Goal: Find specific page/section: Find specific page/section

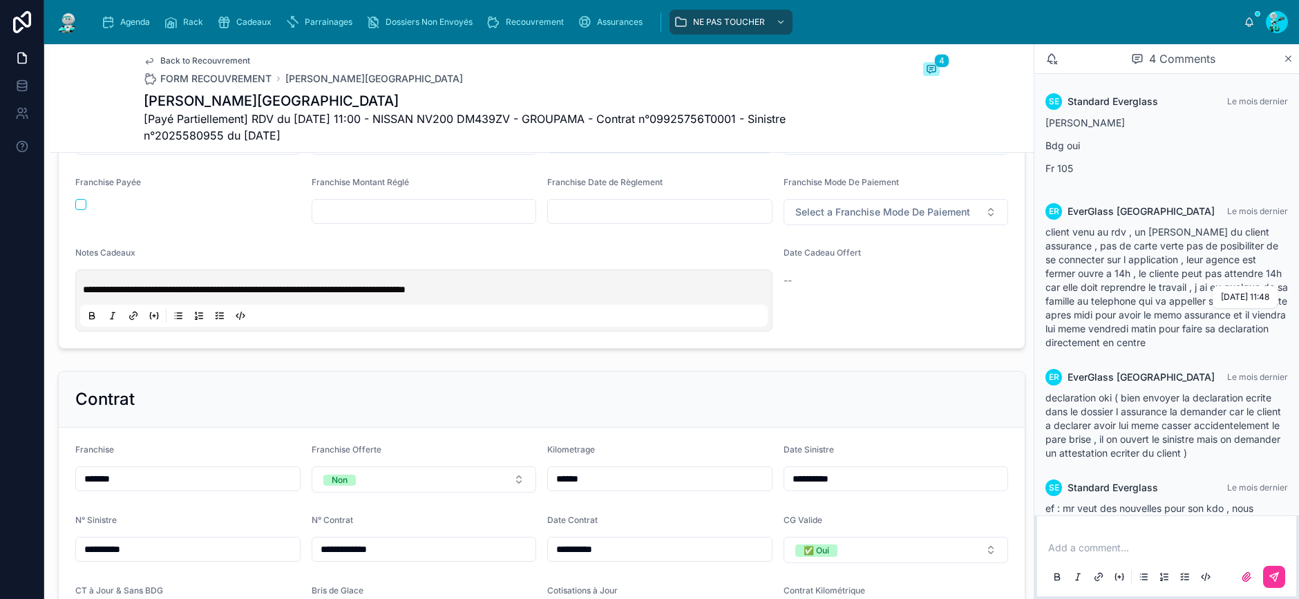
scroll to position [61, 0]
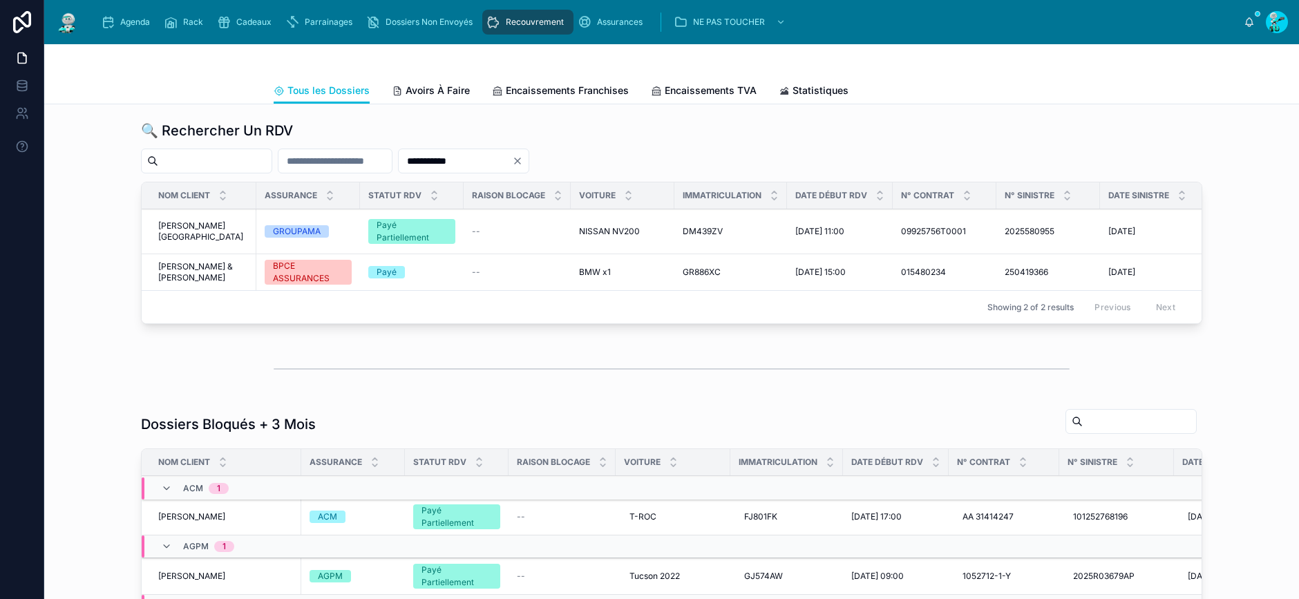
click at [520, 159] on icon "Clear" at bounding box center [518, 161] width 6 height 6
click at [392, 160] on input "text" at bounding box center [334, 160] width 113 height 19
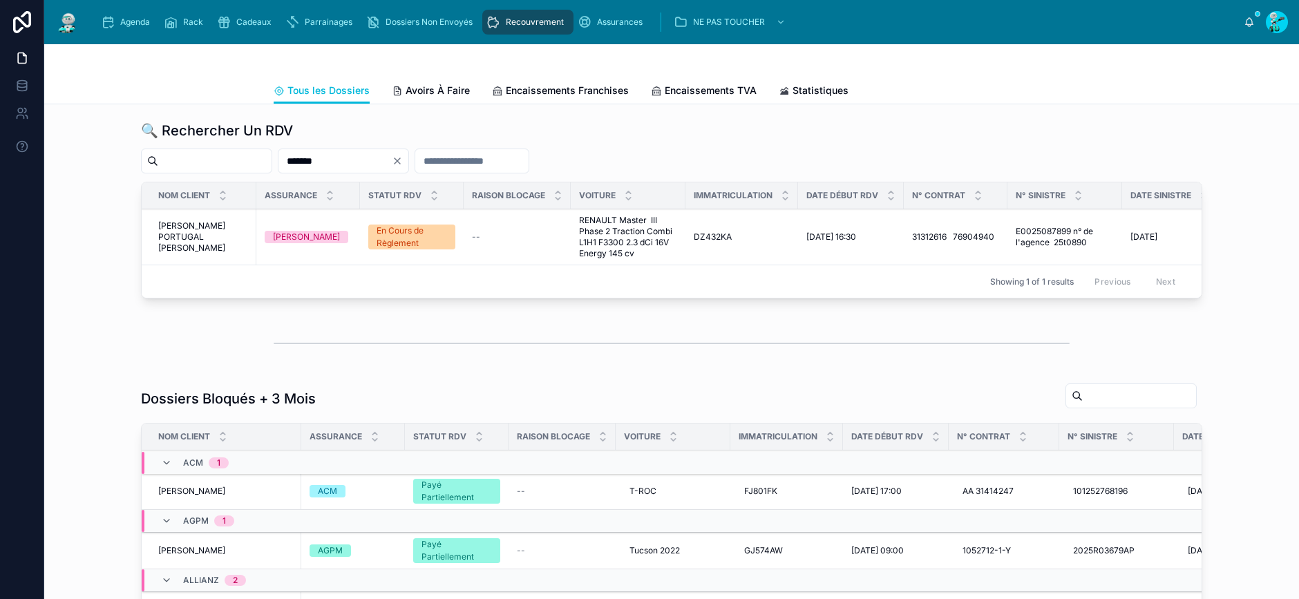
type input "*******"
click at [198, 241] on span "[PERSON_NAME] PORTUGAL [PERSON_NAME]" at bounding box center [203, 236] width 90 height 33
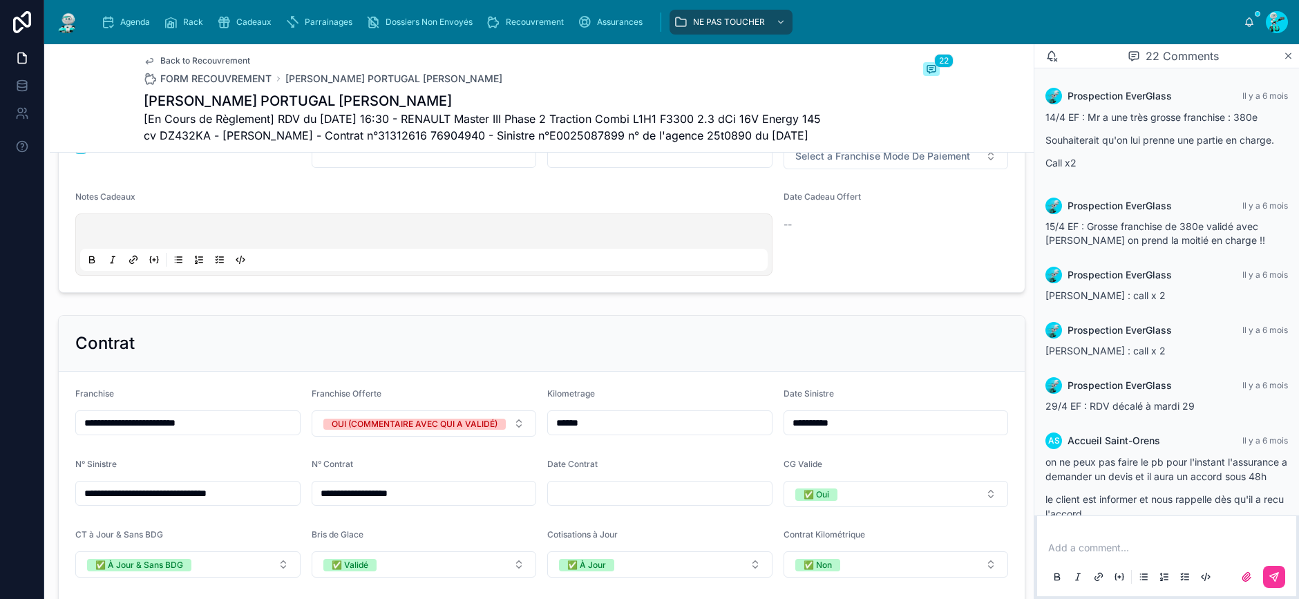
scroll to position [1244, 0]
